Goal: Transaction & Acquisition: Purchase product/service

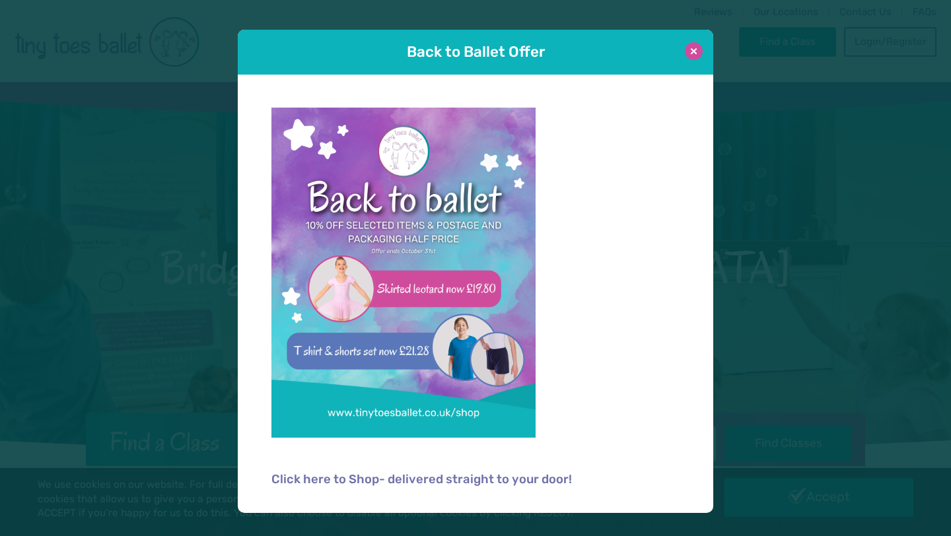
click at [691, 52] on button at bounding box center [694, 51] width 18 height 18
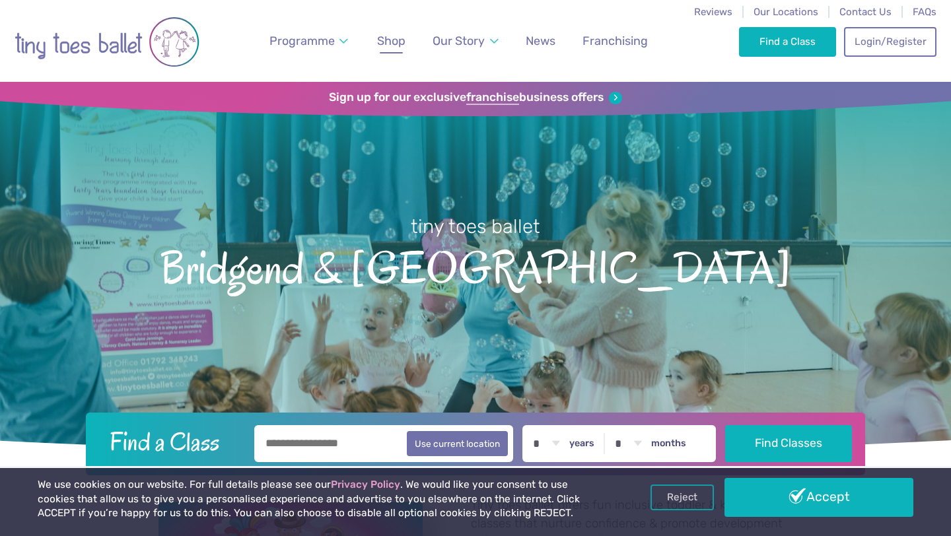
click at [385, 40] on span "Shop" at bounding box center [391, 41] width 28 height 14
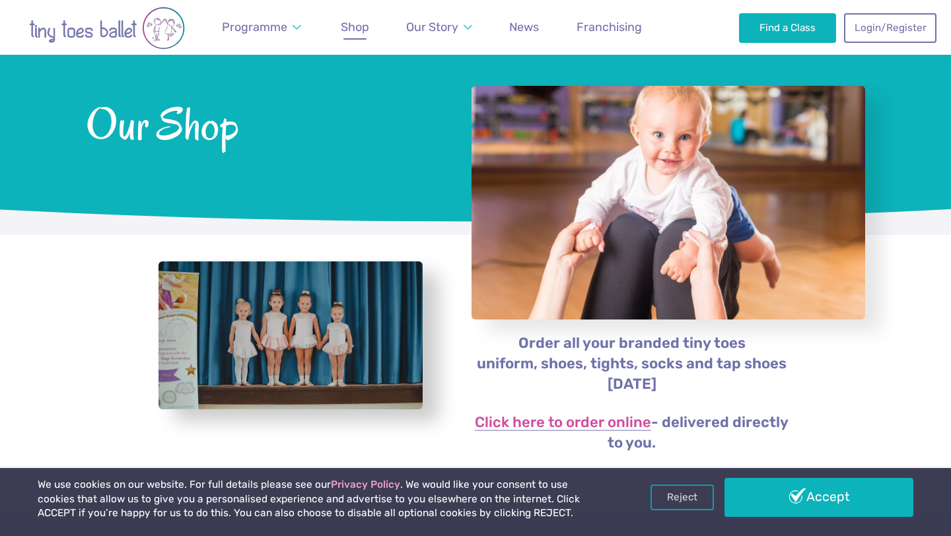
scroll to position [74, 0]
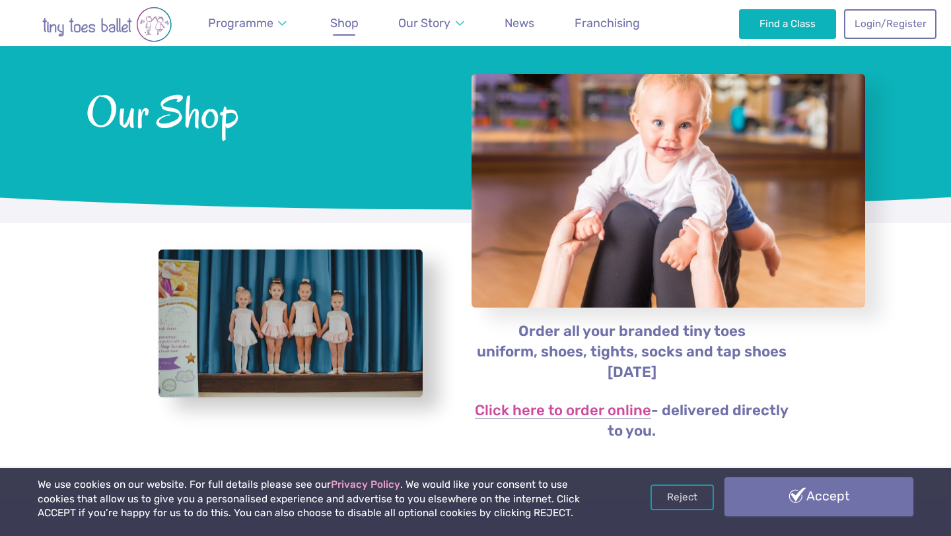
click at [781, 508] on link "Accept" at bounding box center [818, 496] width 189 height 38
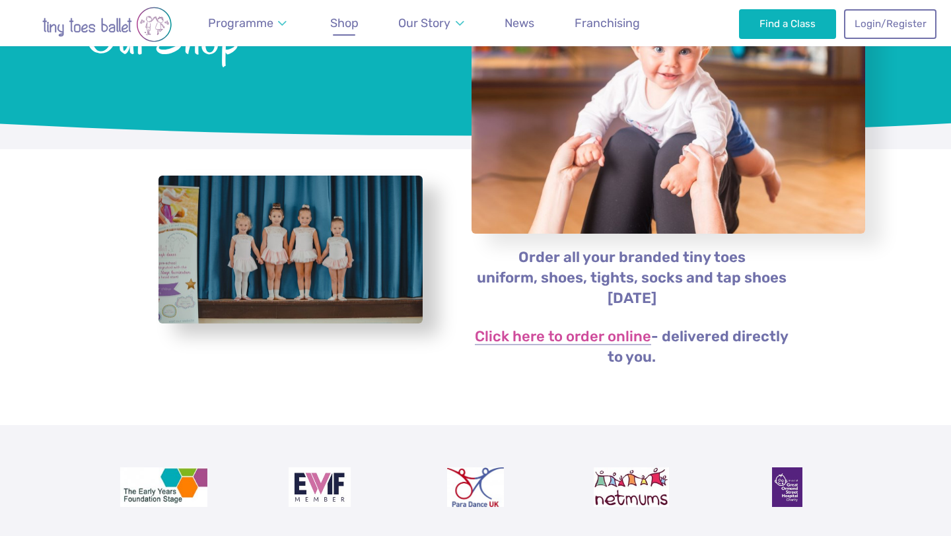
scroll to position [150, 0]
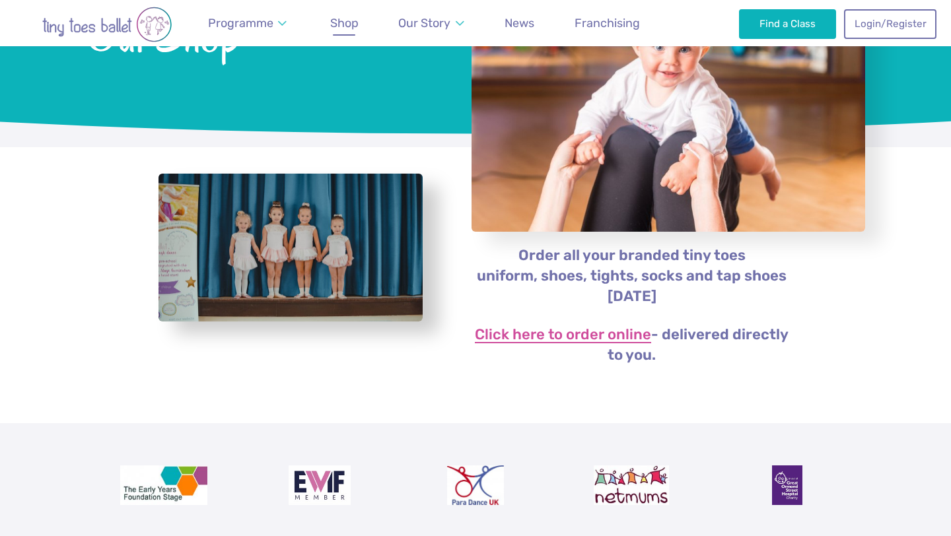
click at [577, 331] on link "Click here to order online" at bounding box center [563, 335] width 176 height 16
